Goal: Task Accomplishment & Management: Manage account settings

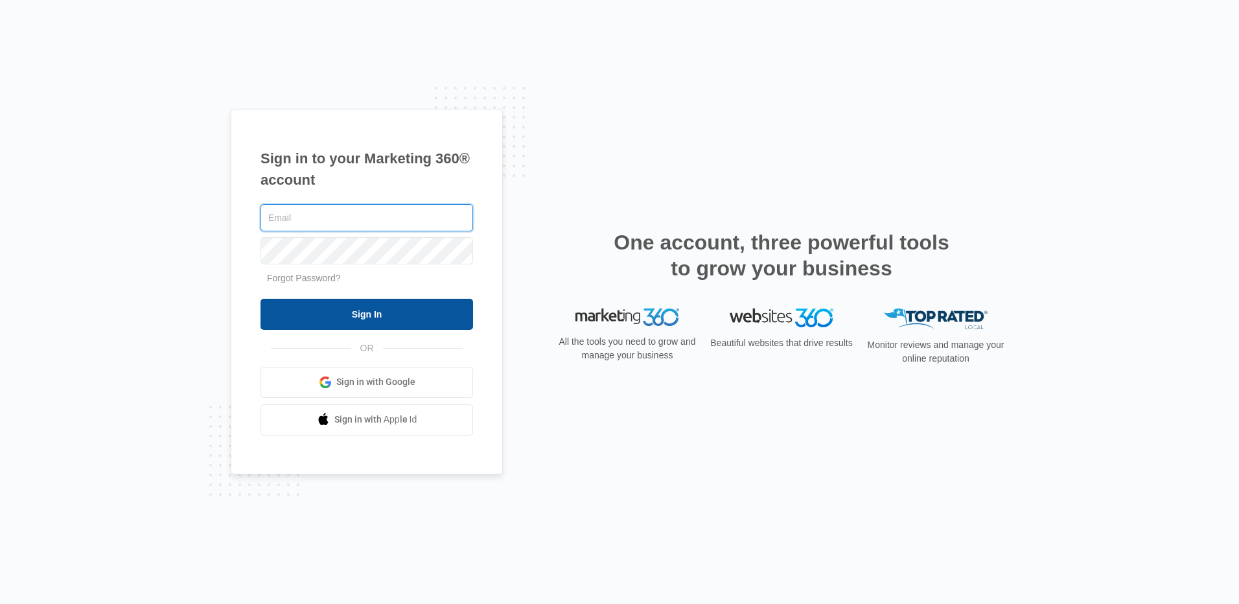
type input "[EMAIL_ADDRESS][DOMAIN_NAME]"
click at [364, 308] on input "Sign In" at bounding box center [366, 314] width 213 height 31
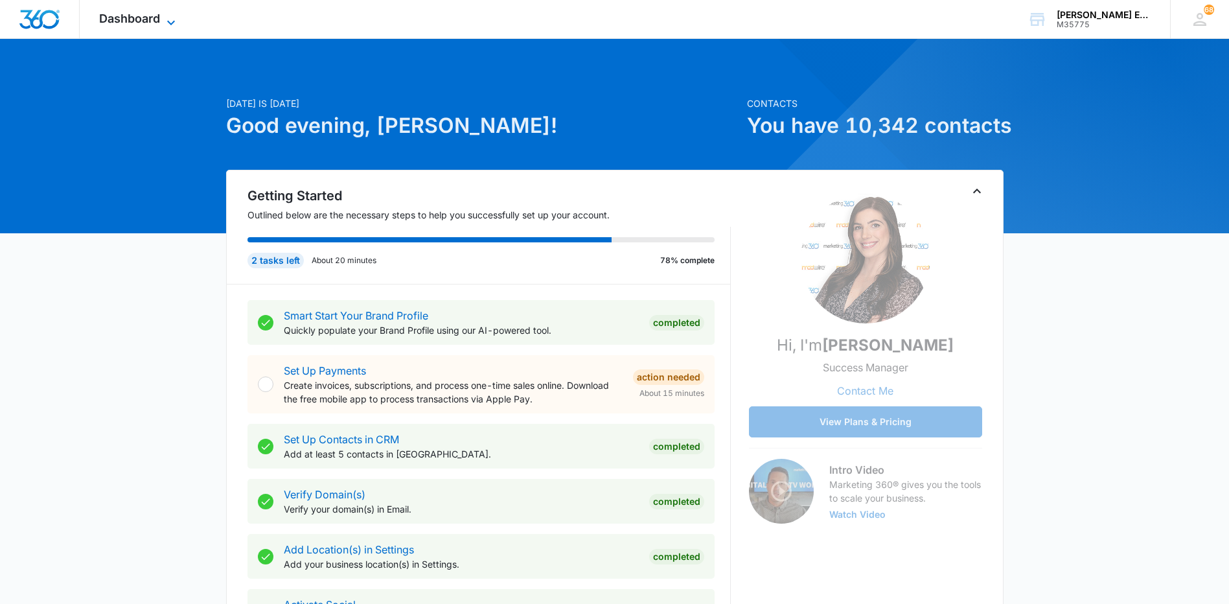
click at [115, 20] on span "Dashboard" at bounding box center [129, 19] width 61 height 14
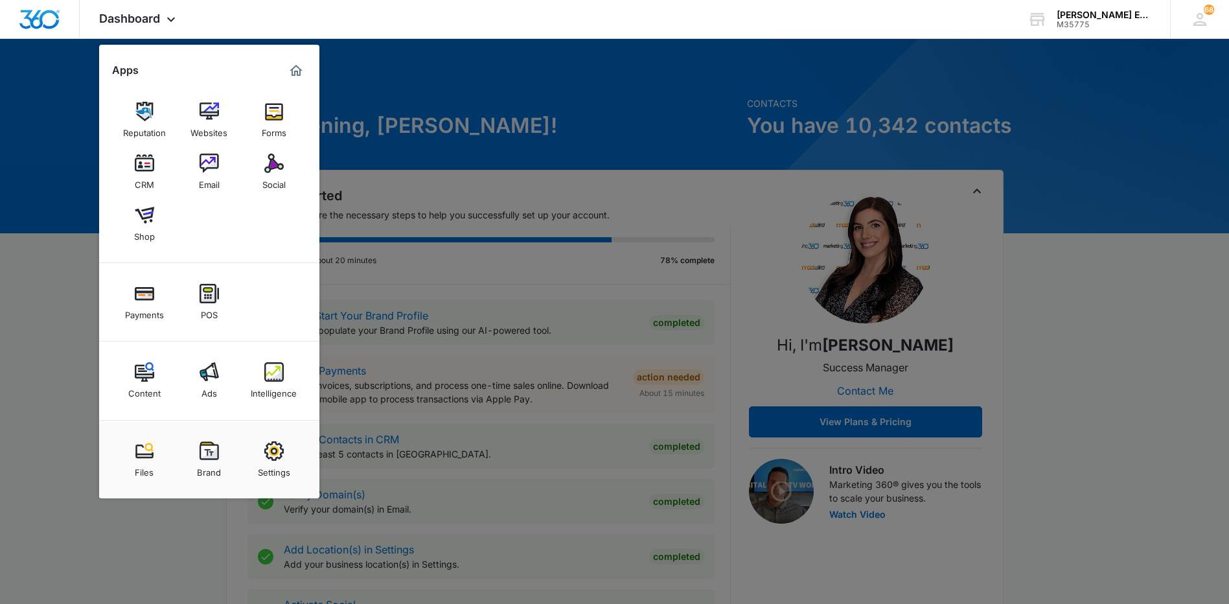
drag, startPoint x: 150, startPoint y: 163, endPoint x: 172, endPoint y: 165, distance: 22.1
click at [150, 163] on img at bounding box center [144, 163] width 19 height 19
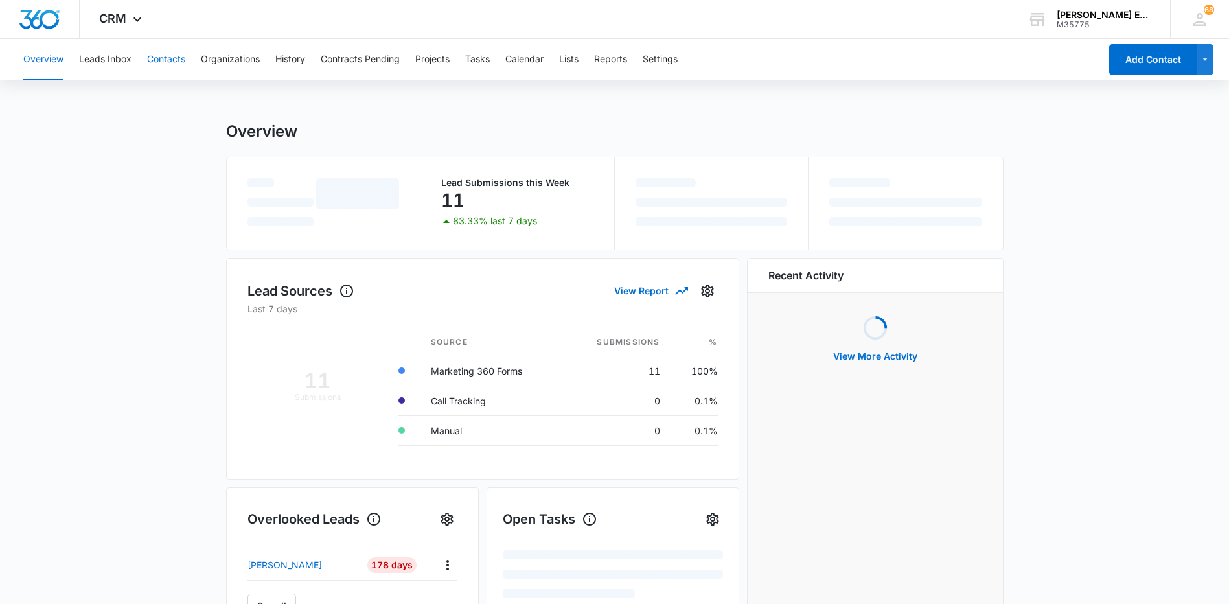
click at [171, 60] on button "Contacts" at bounding box center [166, 59] width 38 height 41
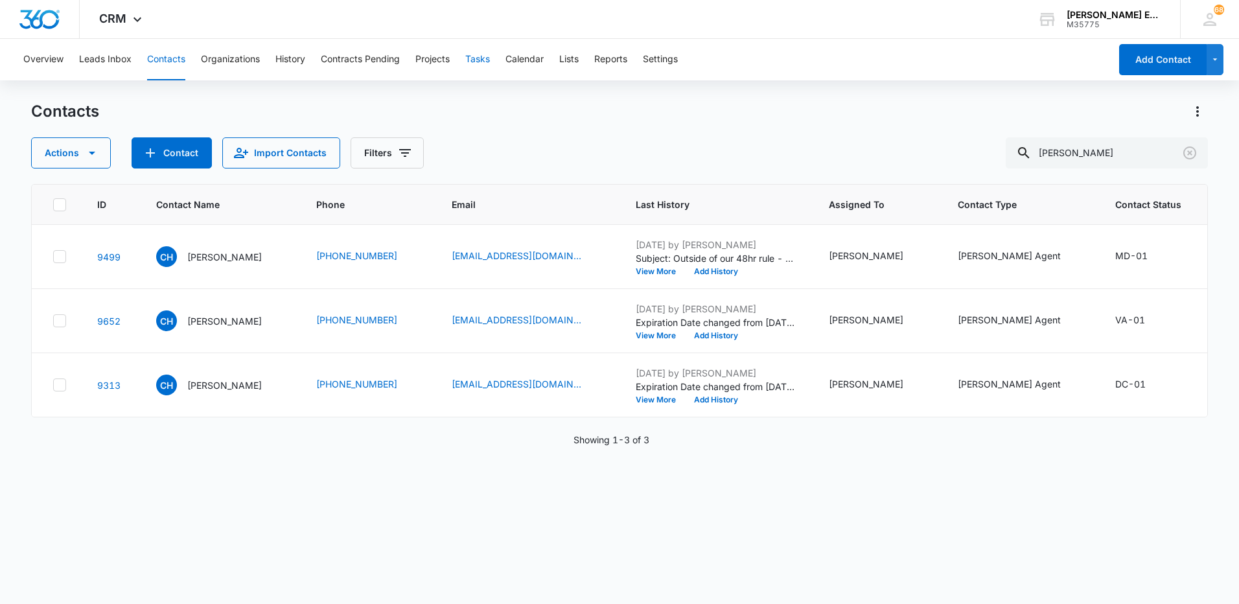
click at [486, 61] on button "Tasks" at bounding box center [477, 59] width 25 height 41
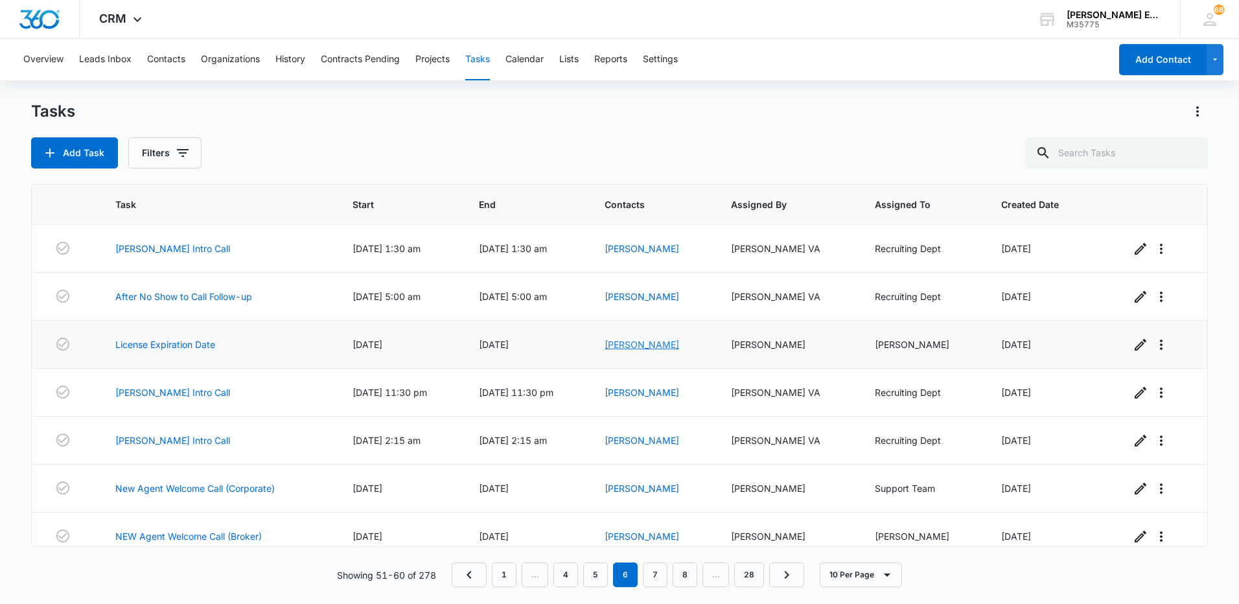
click at [658, 345] on link "Guillermo Romo" at bounding box center [642, 344] width 75 height 11
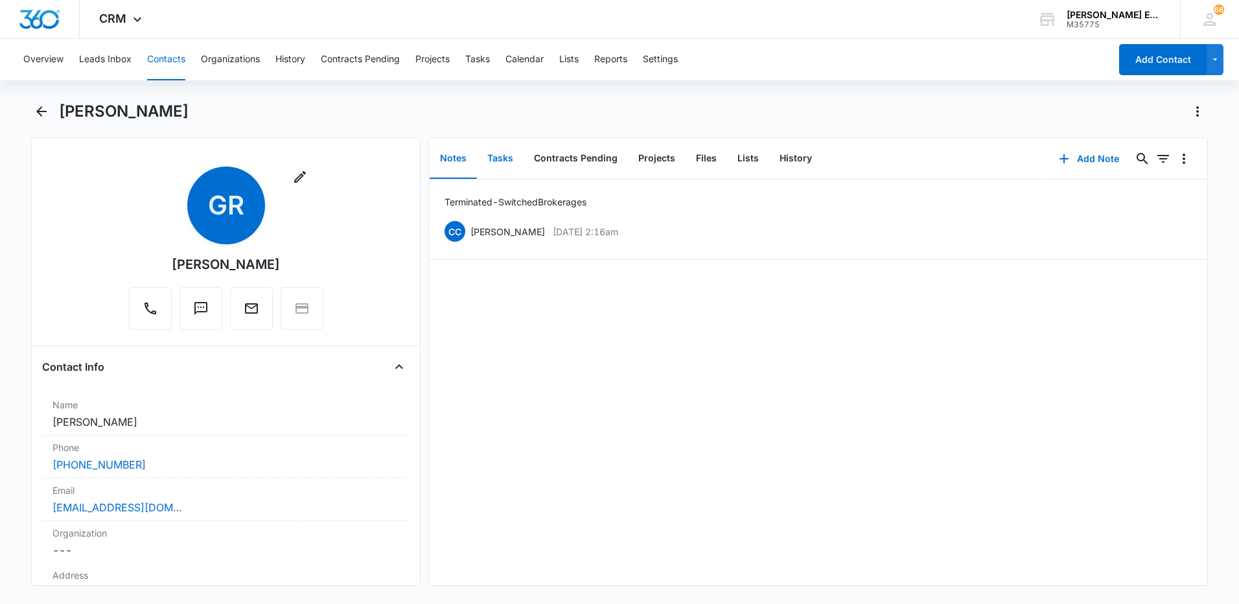
click at [505, 157] on button "Tasks" at bounding box center [500, 159] width 47 height 40
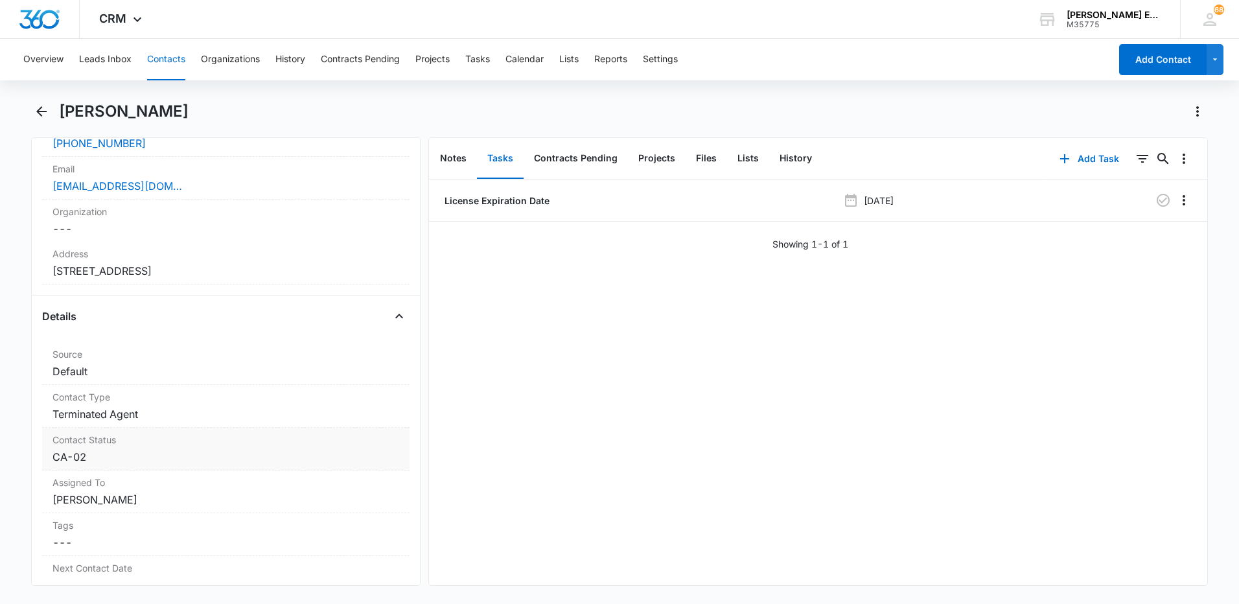
scroll to position [324, 0]
click at [1177, 204] on icon "Overflow Menu" at bounding box center [1184, 200] width 16 height 16
click at [1149, 255] on div "Delete" at bounding box center [1139, 255] width 27 height 9
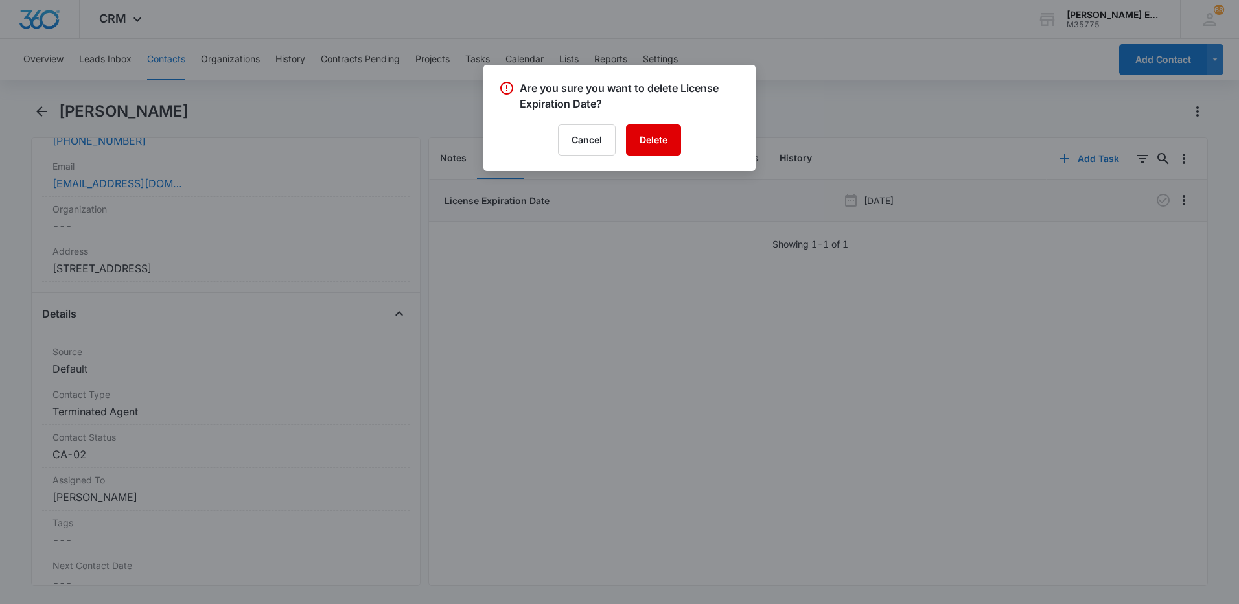
click at [647, 138] on button "Delete" at bounding box center [653, 139] width 55 height 31
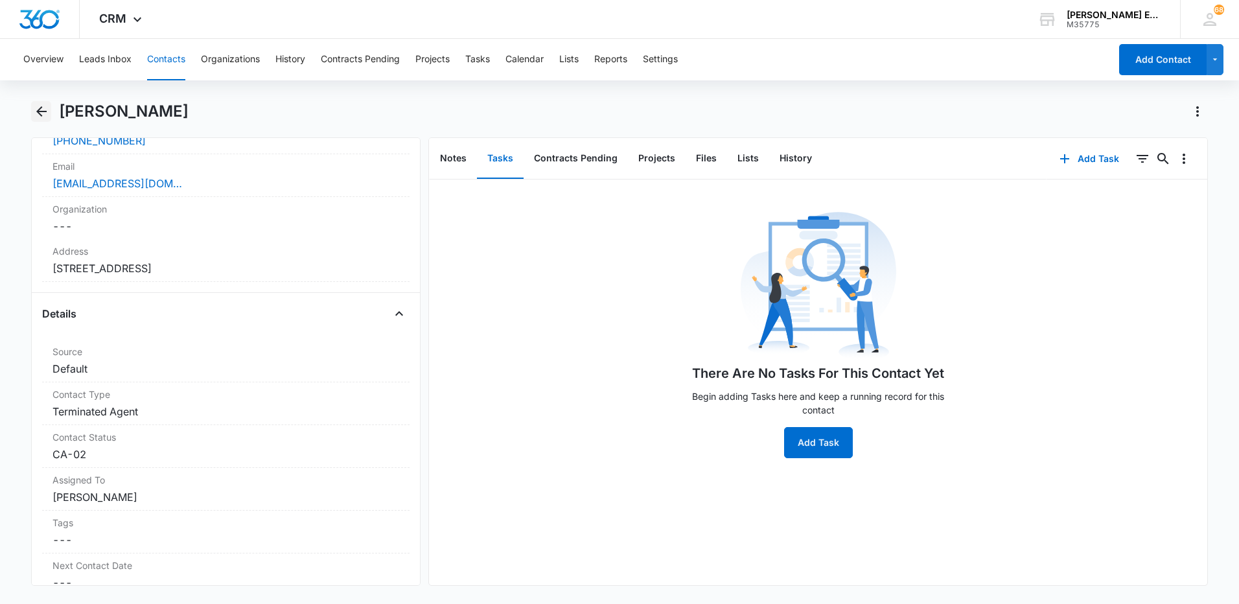
click at [40, 115] on icon "Back" at bounding box center [41, 111] width 10 height 10
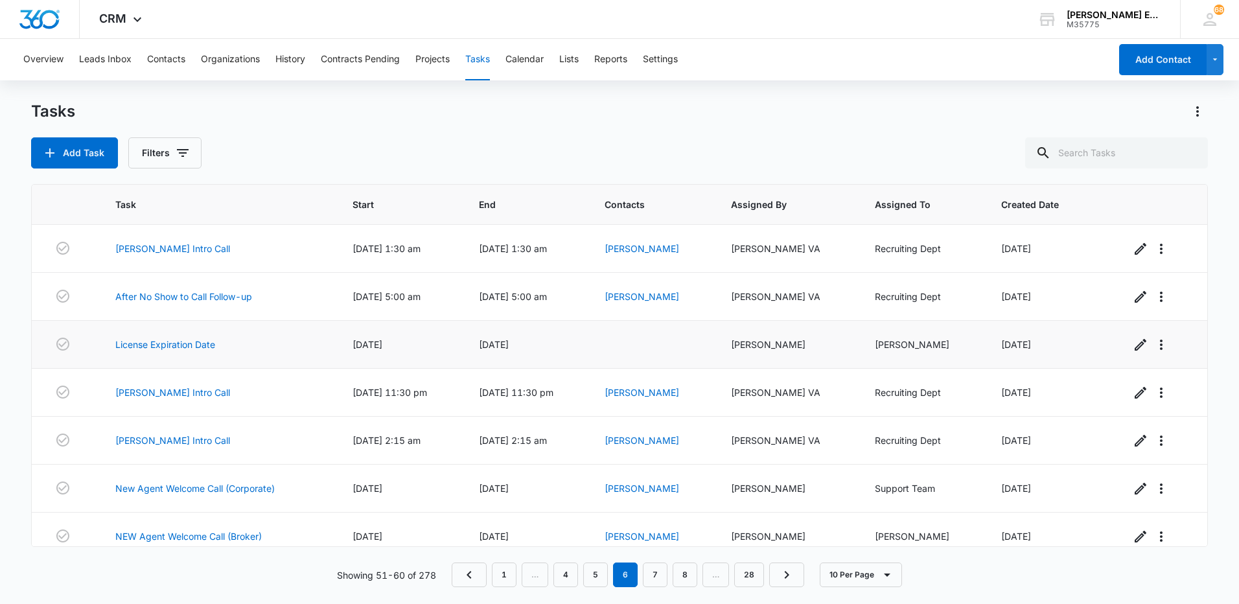
click at [661, 347] on td at bounding box center [652, 345] width 126 height 48
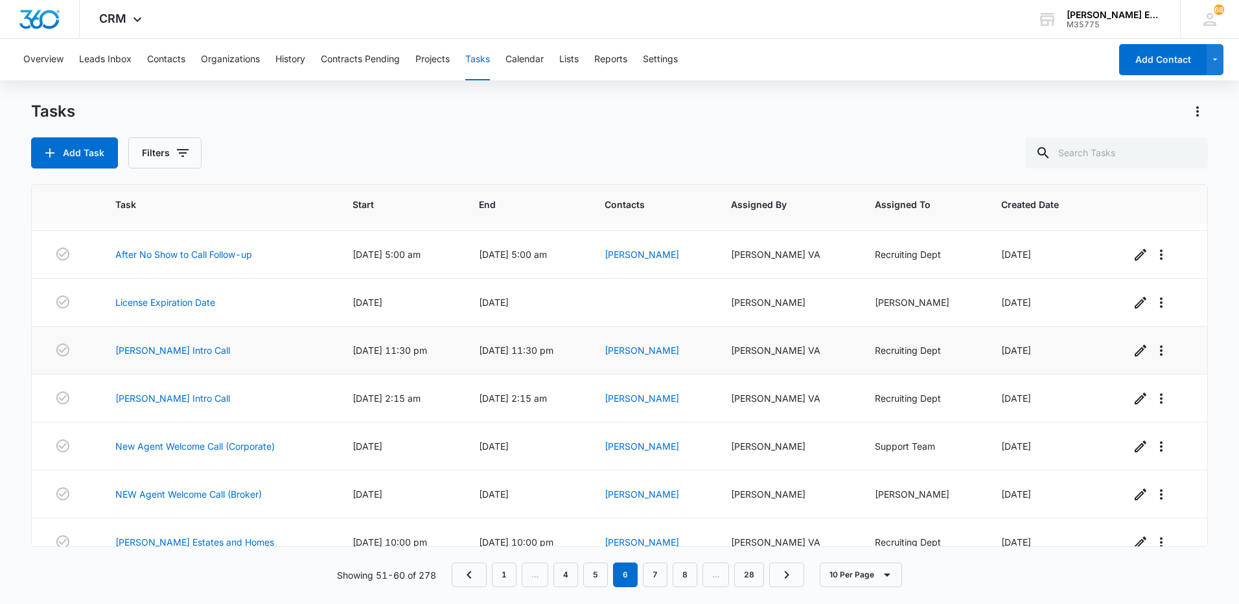
scroll to position [65, 0]
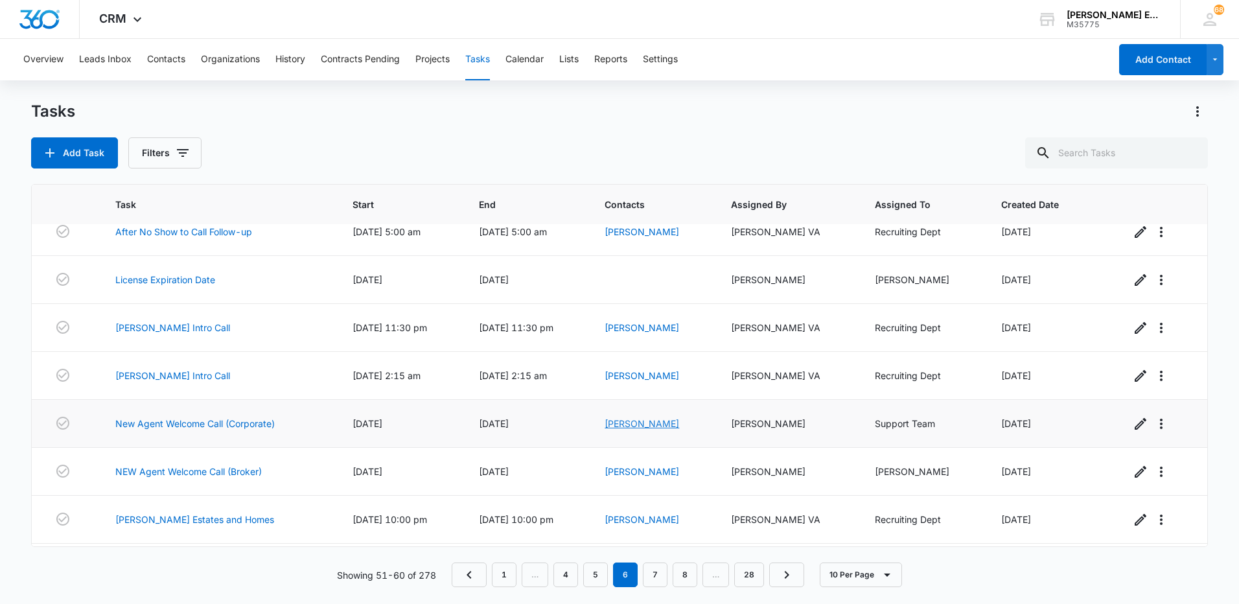
click at [673, 426] on link "Kathryn Gray" at bounding box center [642, 423] width 75 height 11
